Goal: Task Accomplishment & Management: Use online tool/utility

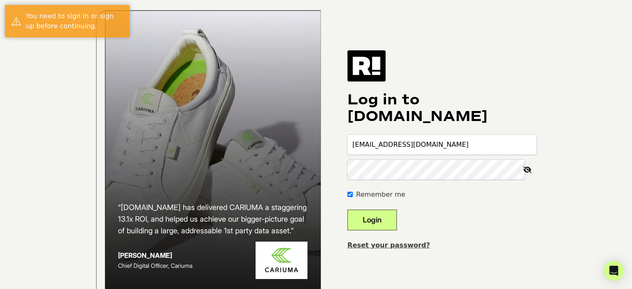
click at [384, 229] on button "Login" at bounding box center [371, 219] width 49 height 21
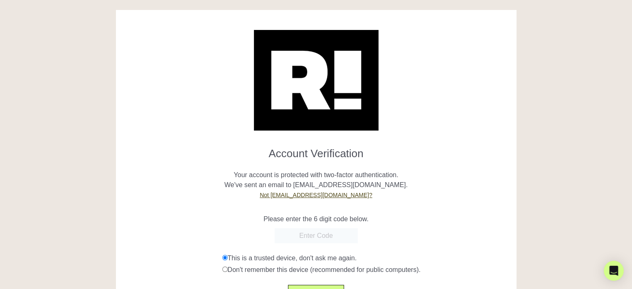
click at [306, 234] on input "text" at bounding box center [316, 235] width 83 height 15
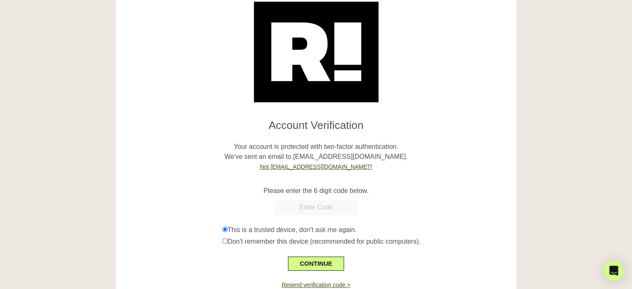
scroll to position [42, 0]
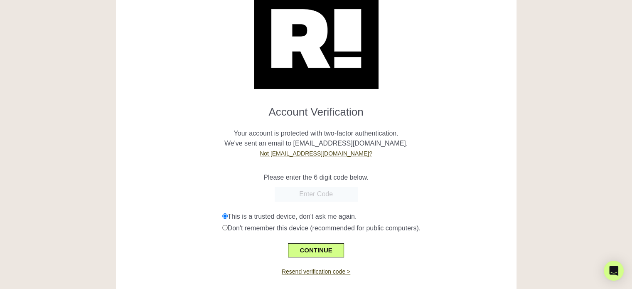
click at [303, 194] on input "text" at bounding box center [316, 194] width 83 height 15
paste input "530002"
type input "530002"
click at [311, 249] on button "CONTINUE" at bounding box center [316, 250] width 56 height 14
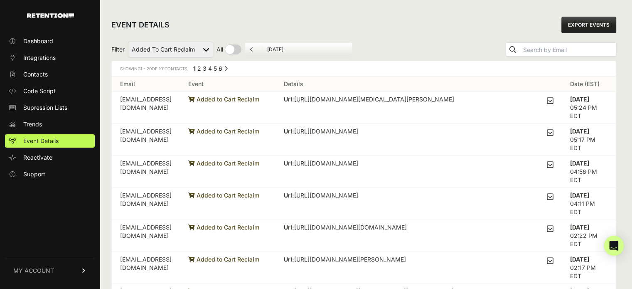
click at [206, 49] on select "Active on Site Reclaim Added to Cart Reclaim Checkout Started Reclaim Viewed Pr…" at bounding box center [170, 50] width 85 height 16
click at [299, 28] on div "EVENT DETAILS EXPORT EVENTS" at bounding box center [363, 25] width 505 height 27
click at [252, 110] on td "Added to Cart Reclaim" at bounding box center [228, 108] width 96 height 32
click at [553, 100] on icon at bounding box center [550, 100] width 7 height 7
click at [0, 0] on input "checkbox" at bounding box center [0, 0] width 0 height 0
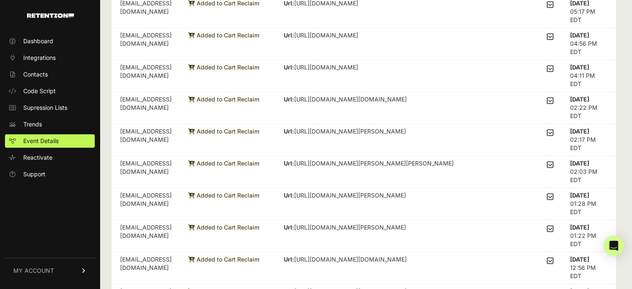
scroll to position [42, 0]
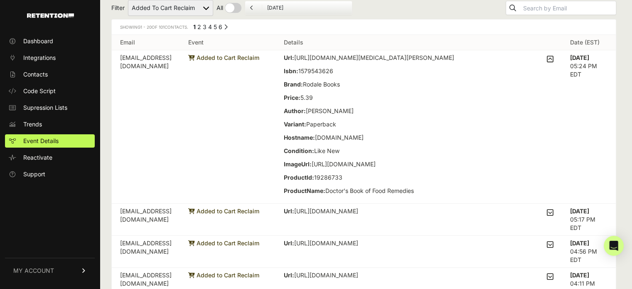
drag, startPoint x: 232, startPoint y: 57, endPoint x: 295, endPoint y: 59, distance: 62.8
click at [275, 59] on td "Added to Cart Reclaim" at bounding box center [228, 126] width 96 height 153
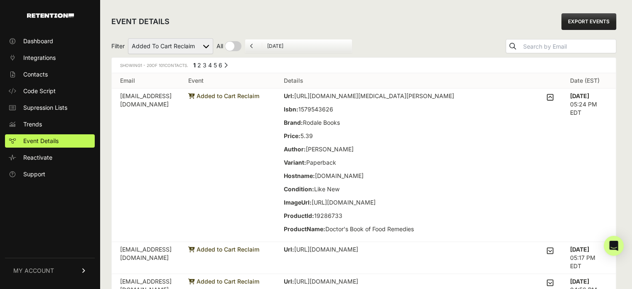
scroll to position [0, 0]
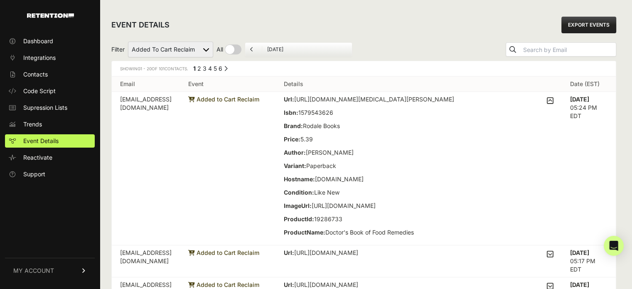
click at [192, 51] on select "Active on Site Reclaim Added to Cart Reclaim Checkout Started Reclaim Viewed Pr…" at bounding box center [170, 50] width 85 height 16
select select "Active on Site Reclaim"
click at [128, 42] on select "Active on Site Reclaim Added to Cart Reclaim Checkout Started Reclaim Viewed Pr…" at bounding box center [170, 50] width 85 height 16
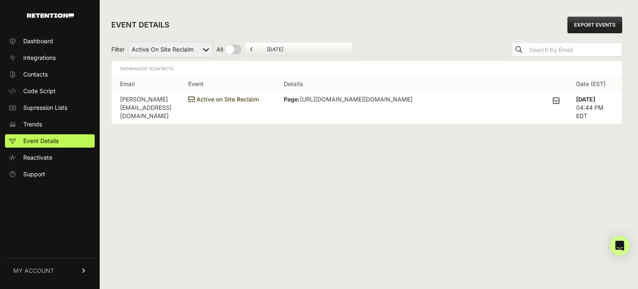
click at [207, 51] on select "Active on Site Reclaim Added to Cart Reclaim Checkout Started Reclaim Viewed Pr…" at bounding box center [170, 50] width 85 height 16
select select "cart"
click at [128, 42] on select "Active on Site Reclaim Added to Cart Reclaim Checkout Started Reclaim Viewed Pr…" at bounding box center [170, 50] width 85 height 16
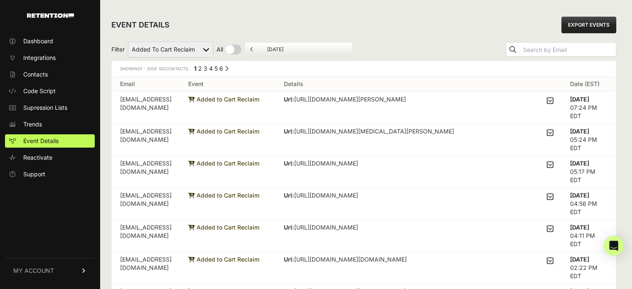
click at [200, 49] on select "Active on Site Reclaim Added to Cart Reclaim Checkout Started Reclaim Viewed Pr…" at bounding box center [170, 50] width 85 height 16
select select "Checkout Started Reclaim"
click at [128, 42] on select "Active on Site Reclaim Added to Cart Reclaim Checkout Started Reclaim Viewed Pr…" at bounding box center [170, 50] width 85 height 16
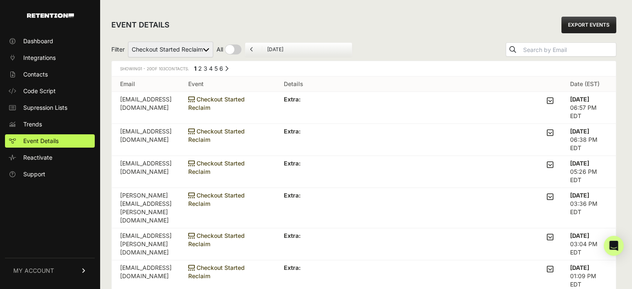
drag, startPoint x: 0, startPoint y: 0, endPoint x: 203, endPoint y: 50, distance: 208.8
click at [203, 50] on select "Active on Site Reclaim Added to Cart Reclaim Checkout Started Reclaim Viewed Pr…" at bounding box center [170, 50] width 85 height 16
select select "Viewed Product Reclaim"
click at [128, 42] on select "Active on Site Reclaim Added to Cart Reclaim Checkout Started Reclaim Viewed Pr…" at bounding box center [170, 50] width 85 height 16
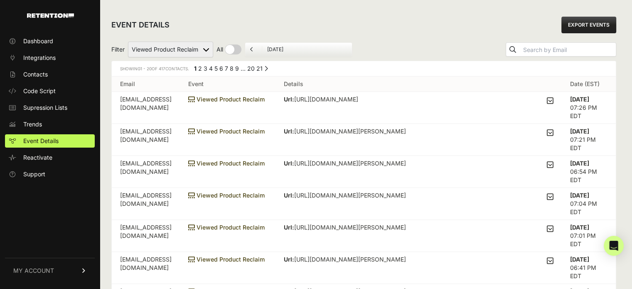
click at [205, 44] on select "Active on Site Reclaim Added to Cart Reclaim Checkout Started Reclaim Viewed Pr…" at bounding box center [170, 50] width 85 height 16
click at [552, 101] on icon at bounding box center [550, 100] width 7 height 7
click at [0, 0] on input "checkbox" at bounding box center [0, 0] width 0 height 0
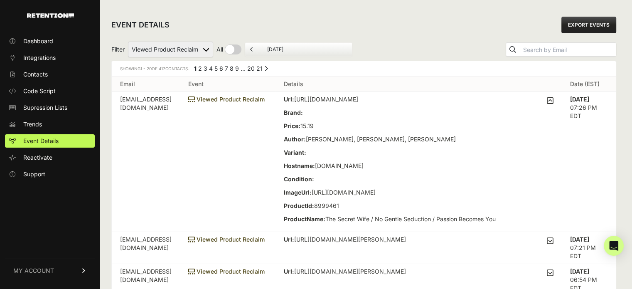
click at [196, 52] on select "Active on Site Reclaim Added to Cart Reclaim Checkout Started Reclaim Viewed Pr…" at bounding box center [170, 50] width 85 height 16
select select "Active on Site Reclaim"
click at [128, 42] on select "Active on Site Reclaim Added to Cart Reclaim Checkout Started Reclaim Viewed Pr…" at bounding box center [170, 50] width 85 height 16
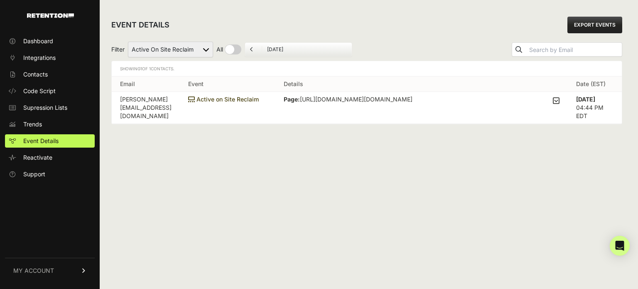
click at [199, 48] on select "Active on Site Reclaim Added to Cart Reclaim Checkout Started Reclaim Viewed Pr…" at bounding box center [170, 50] width 85 height 16
click at [200, 50] on select "Active on Site Reclaim Added to Cart Reclaim Checkout Started Reclaim Viewed Pr…" at bounding box center [170, 50] width 85 height 16
click at [169, 44] on select "Active on Site Reclaim Added to Cart Reclaim Checkout Started Reclaim Viewed Pr…" at bounding box center [170, 50] width 85 height 16
select select "cart"
click at [128, 42] on select "Active on Site Reclaim Added to Cart Reclaim Checkout Started Reclaim Viewed Pr…" at bounding box center [170, 50] width 85 height 16
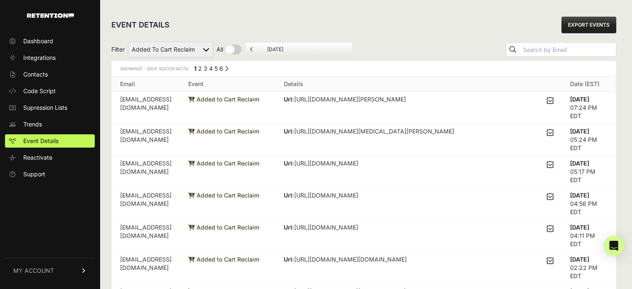
click at [176, 47] on select "Active on Site Reclaim Added to Cart Reclaim Checkout Started Reclaim Viewed Pr…" at bounding box center [170, 50] width 85 height 16
select select "Checkout Started Reclaim"
click at [128, 42] on select "Active on Site Reclaim Added to Cart Reclaim Checkout Started Reclaim Viewed Pr…" at bounding box center [170, 50] width 85 height 16
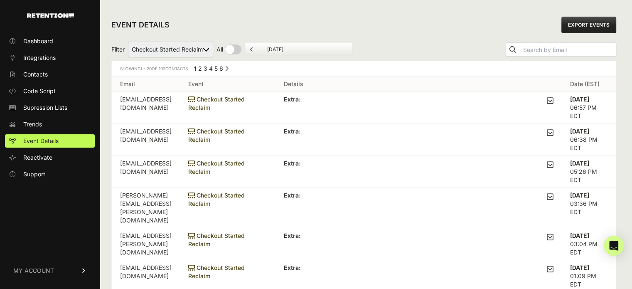
click at [206, 47] on select "Active on Site Reclaim Added to Cart Reclaim Checkout Started Reclaim Viewed Pr…" at bounding box center [170, 50] width 85 height 16
select select "Viewed Product Reclaim"
click at [128, 42] on select "Active on Site Reclaim Added to Cart Reclaim Checkout Started Reclaim Viewed Pr…" at bounding box center [170, 50] width 85 height 16
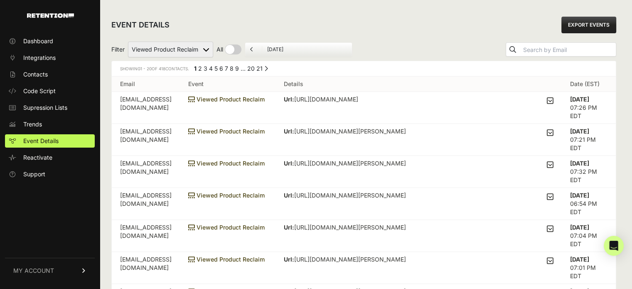
click at [553, 101] on icon at bounding box center [550, 100] width 7 height 7
click at [0, 0] on input "checkbox" at bounding box center [0, 0] width 0 height 0
